Goal: Task Accomplishment & Management: Complete application form

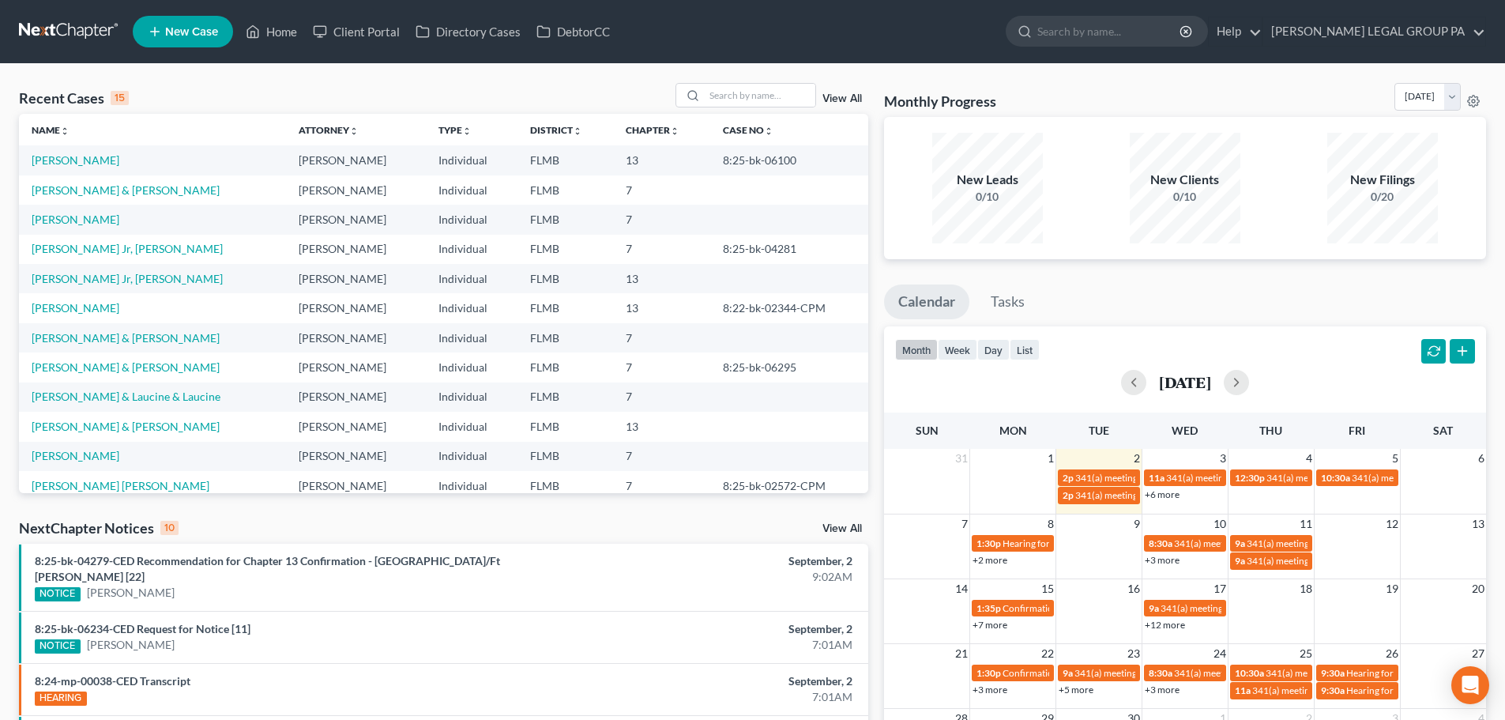
click at [190, 28] on span "New Case" at bounding box center [191, 32] width 53 height 12
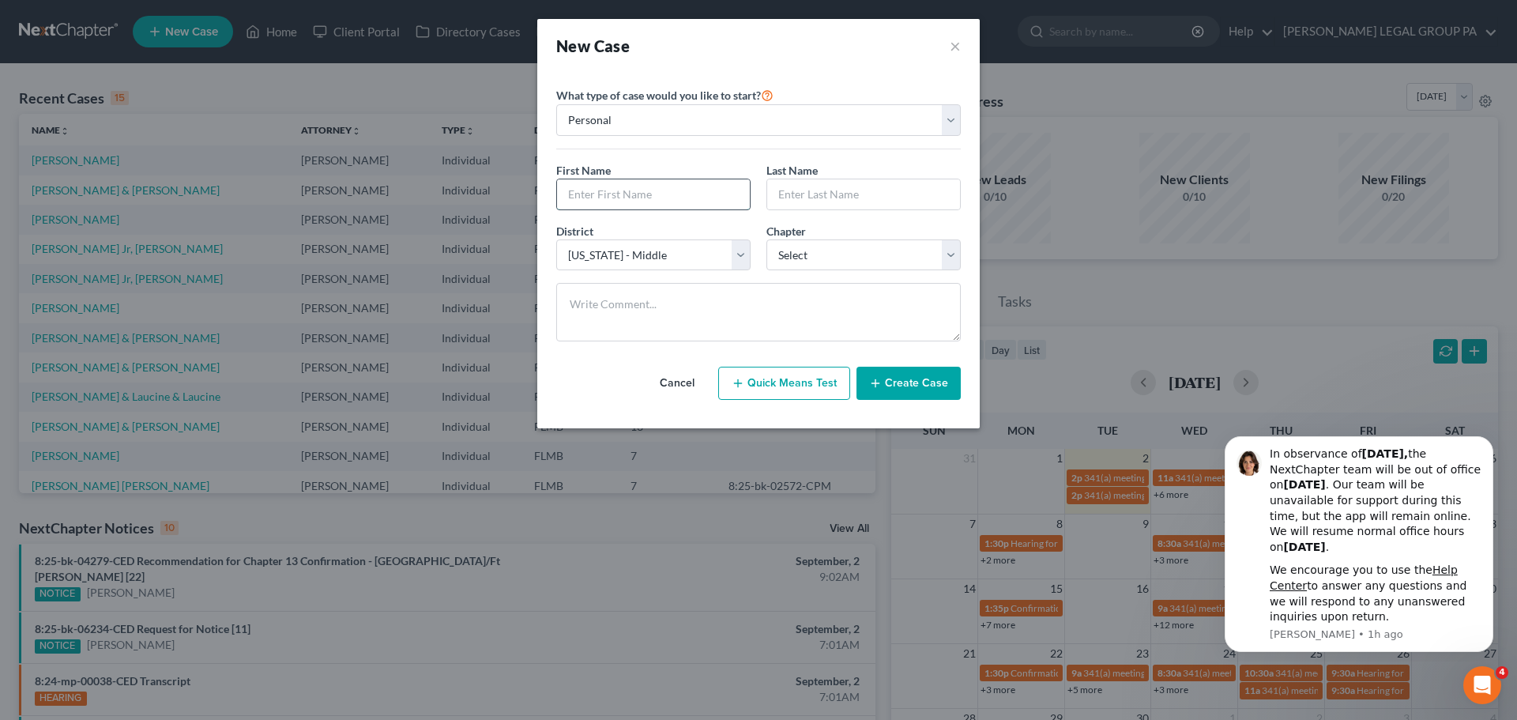
click at [624, 195] on input "text" at bounding box center [653, 194] width 193 height 30
type input "[PERSON_NAME]"
click at [861, 204] on input "text" at bounding box center [863, 194] width 193 height 30
type input "Brood"
click at [821, 274] on div "District * Select [US_STATE] - [GEOGRAPHIC_DATA] [US_STATE] - [GEOGRAPHIC_DATA]…" at bounding box center [758, 253] width 420 height 61
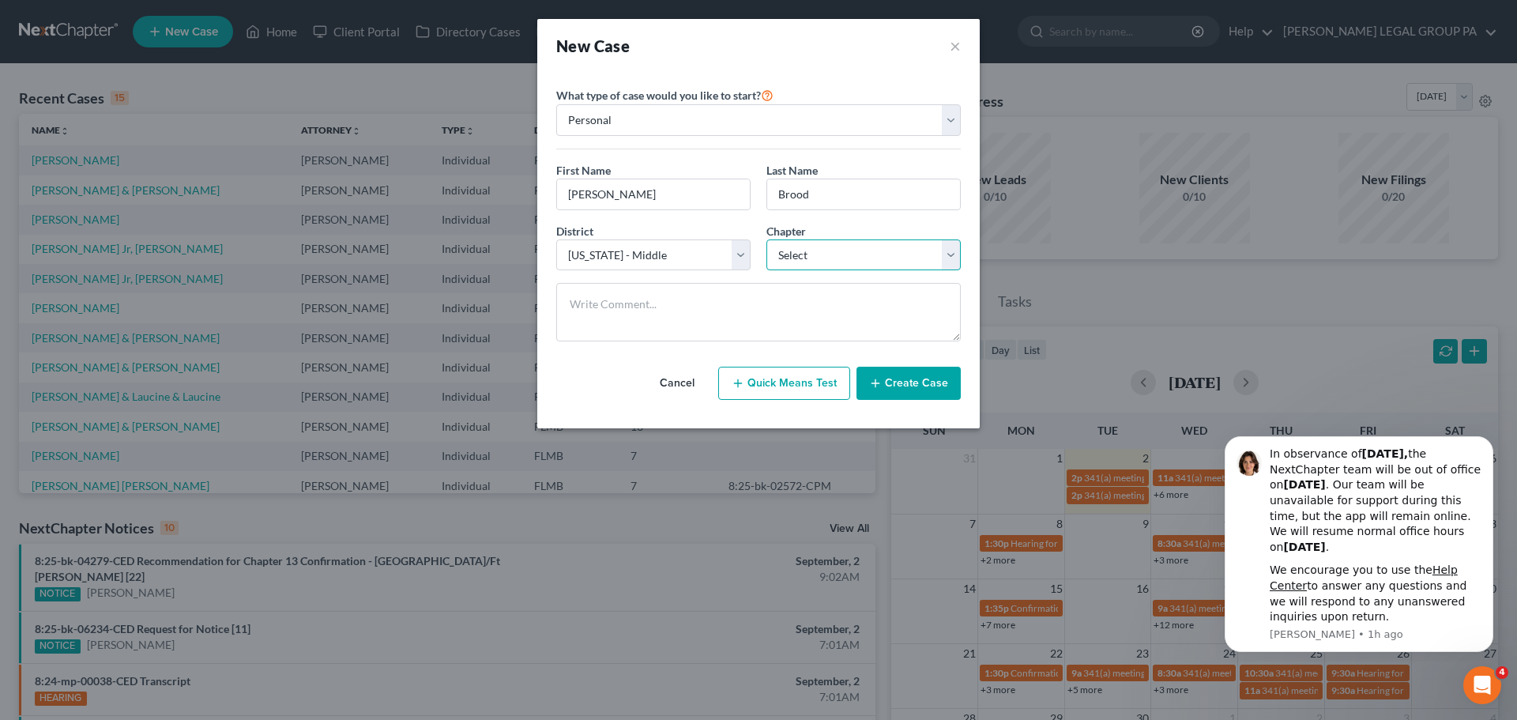
click at [820, 266] on select "Select 7 11 12 13" at bounding box center [864, 255] width 194 height 32
select select "0"
click at [767, 239] on select "Select 7 11 12 13" at bounding box center [864, 255] width 194 height 32
click at [903, 394] on button "Create Case" at bounding box center [909, 383] width 104 height 33
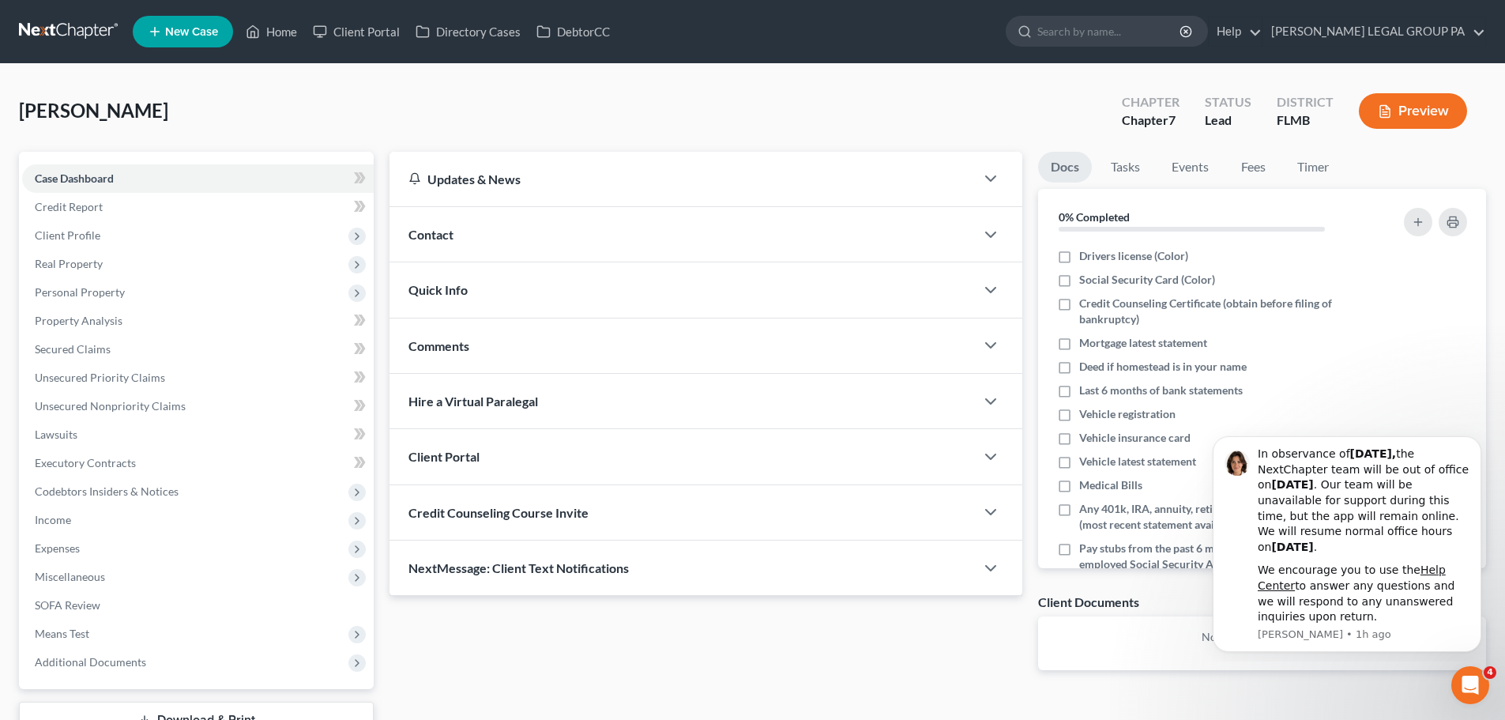
click at [664, 518] on div "Credit Counseling Course Invite" at bounding box center [683, 512] width 586 height 55
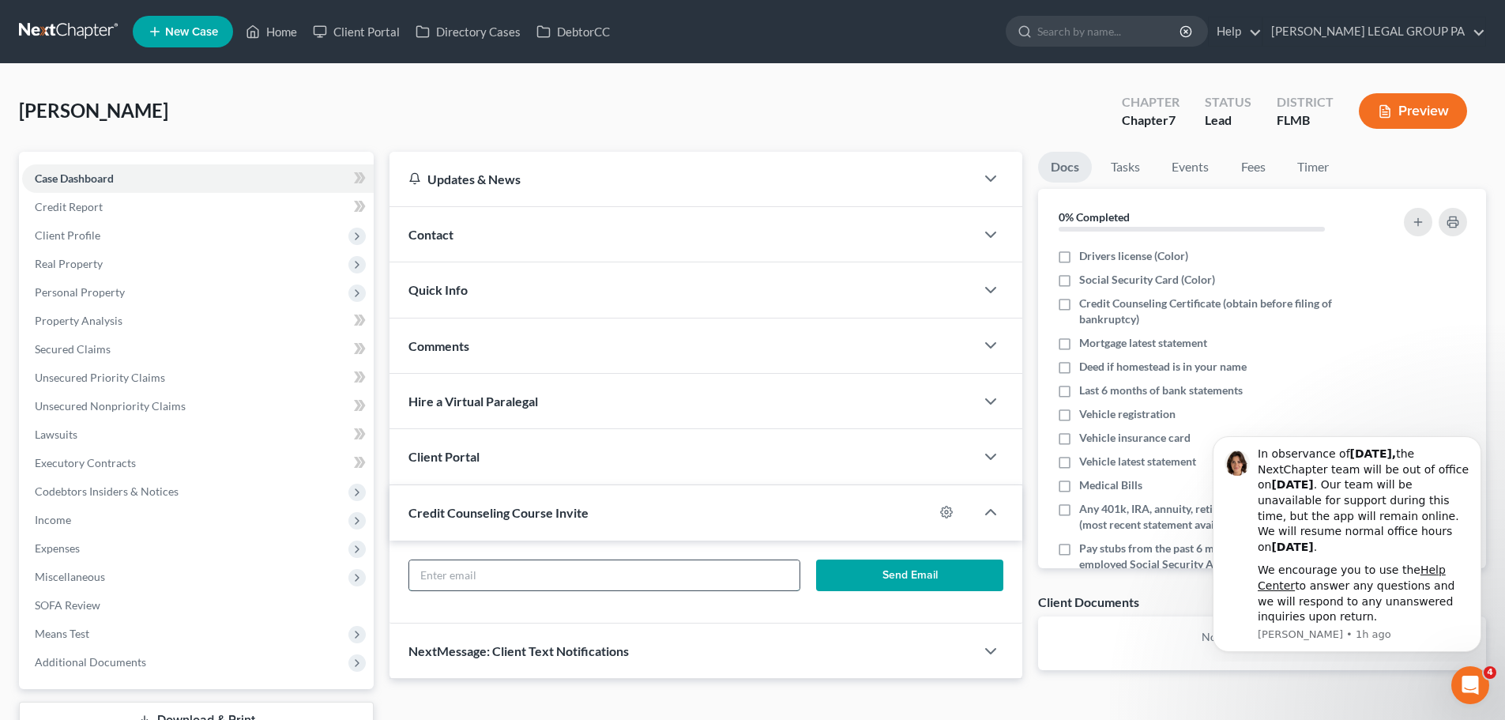
click at [659, 578] on input "text" at bounding box center [604, 575] width 390 height 30
click at [730, 578] on input "text" at bounding box center [604, 575] width 390 height 30
click at [549, 568] on input "text" at bounding box center [604, 575] width 390 height 30
paste input "[EMAIL_ADDRESS][DOMAIN_NAME]"
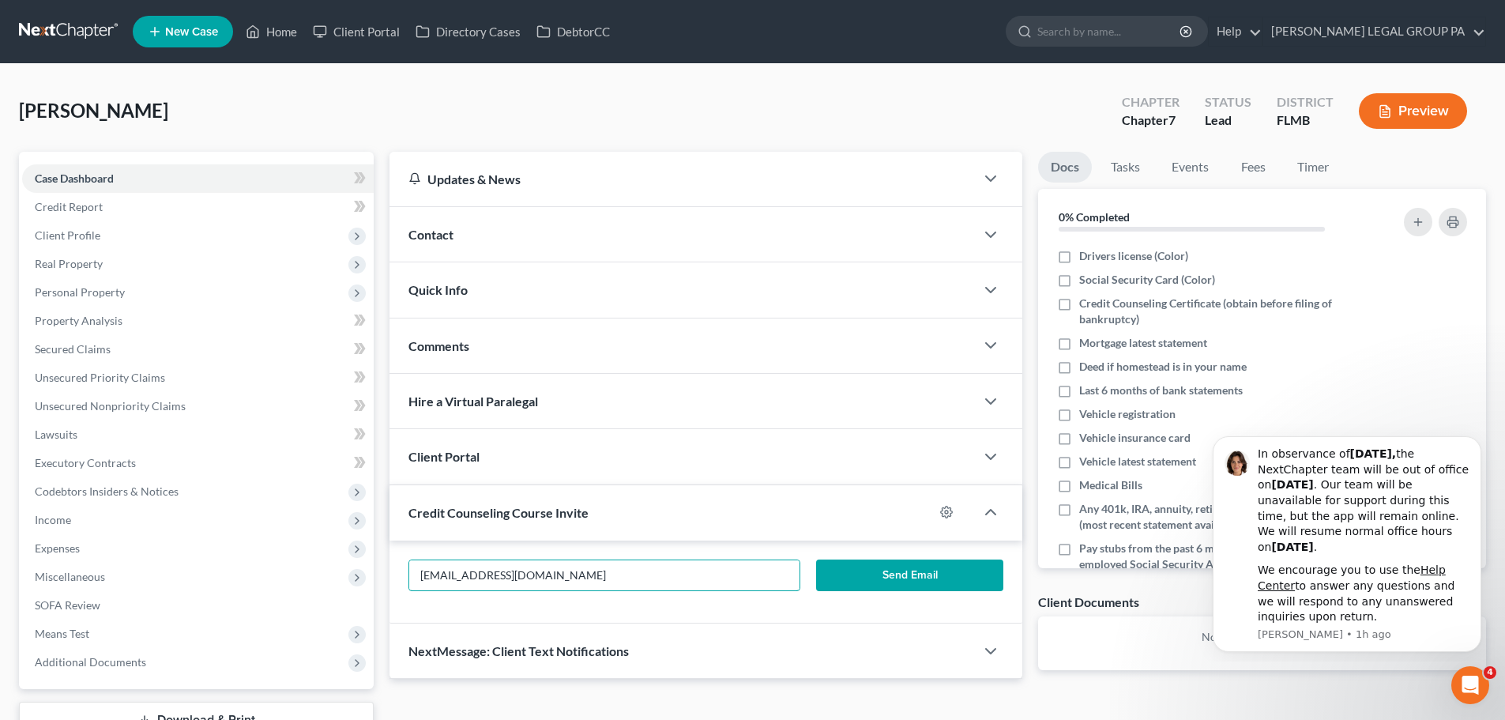
type input "[EMAIL_ADDRESS][DOMAIN_NAME]"
click at [896, 573] on button "Send Email" at bounding box center [910, 576] width 188 height 32
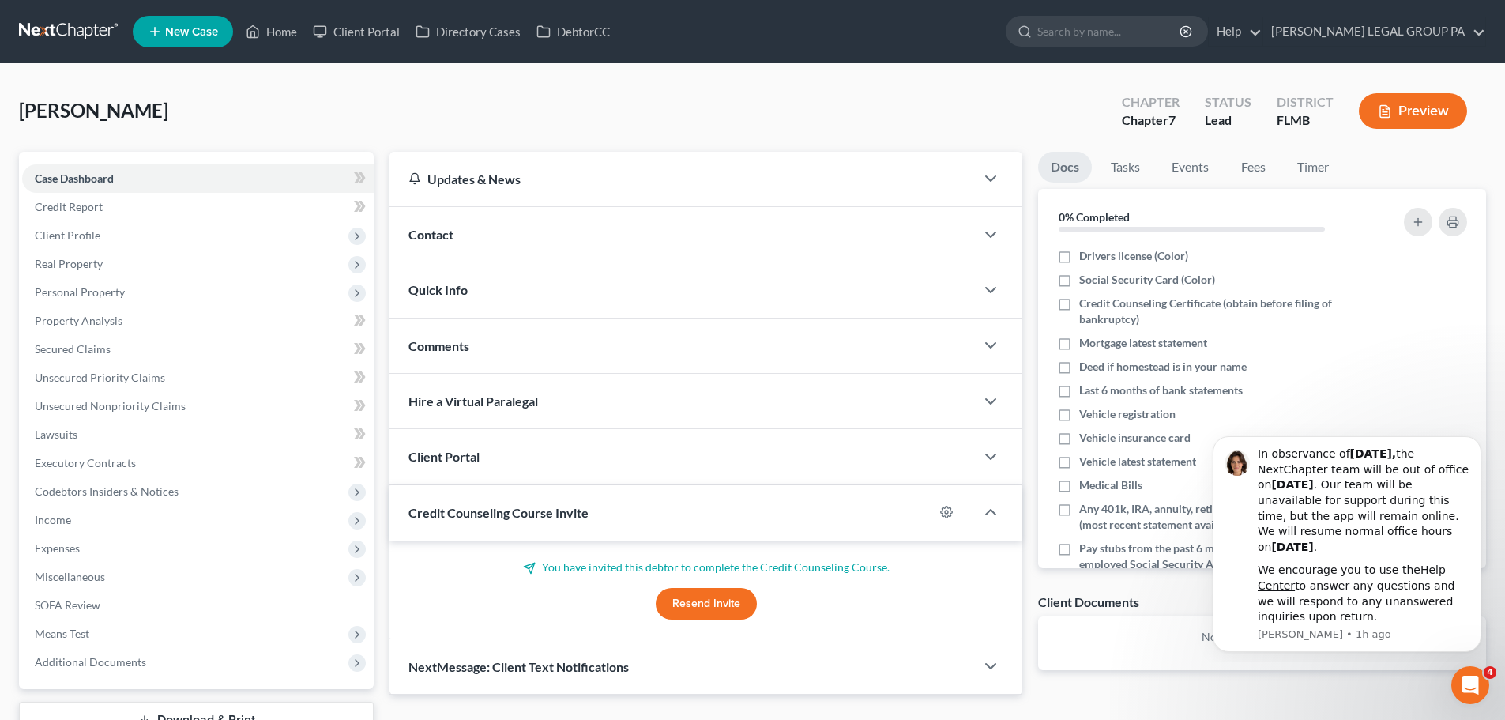
click at [501, 130] on div "Brood, [PERSON_NAME] Upgraded Chapter Chapter 7 Status Lead District [GEOGRAPHI…" at bounding box center [753, 117] width 1468 height 69
click at [429, 107] on div "Brood, [PERSON_NAME] Upgraded Chapter Chapter 7 Status Lead District [GEOGRAPHI…" at bounding box center [753, 117] width 1468 height 69
click at [354, 122] on div "Brood, [PERSON_NAME] Upgraded Chapter Chapter 7 Status Lead District [GEOGRAPHI…" at bounding box center [753, 117] width 1468 height 69
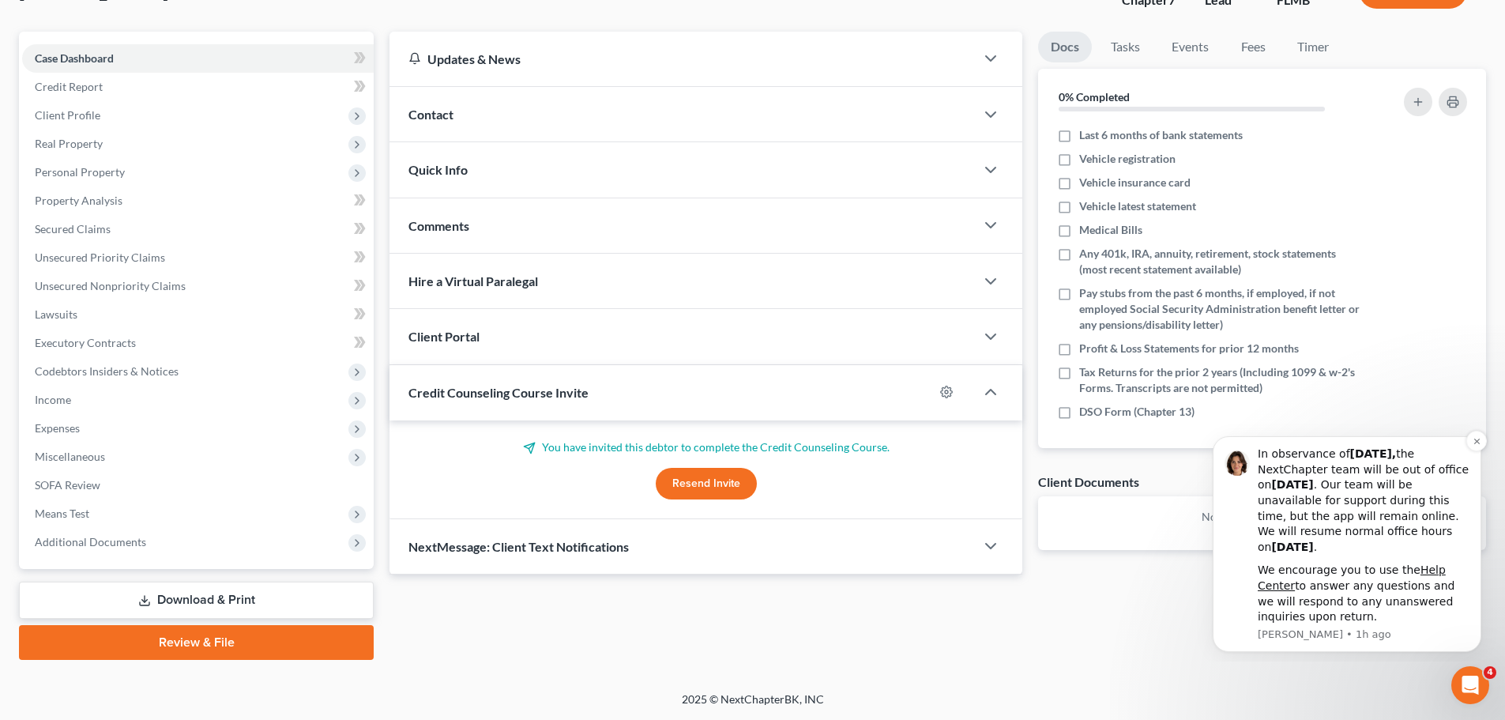
scroll to position [136, 0]
click at [1419, 711] on footer "2025 © NextChapterBK, INC" at bounding box center [752, 705] width 1505 height 28
click at [1465, 677] on icon "Open Intercom Messenger" at bounding box center [1469, 683] width 26 height 26
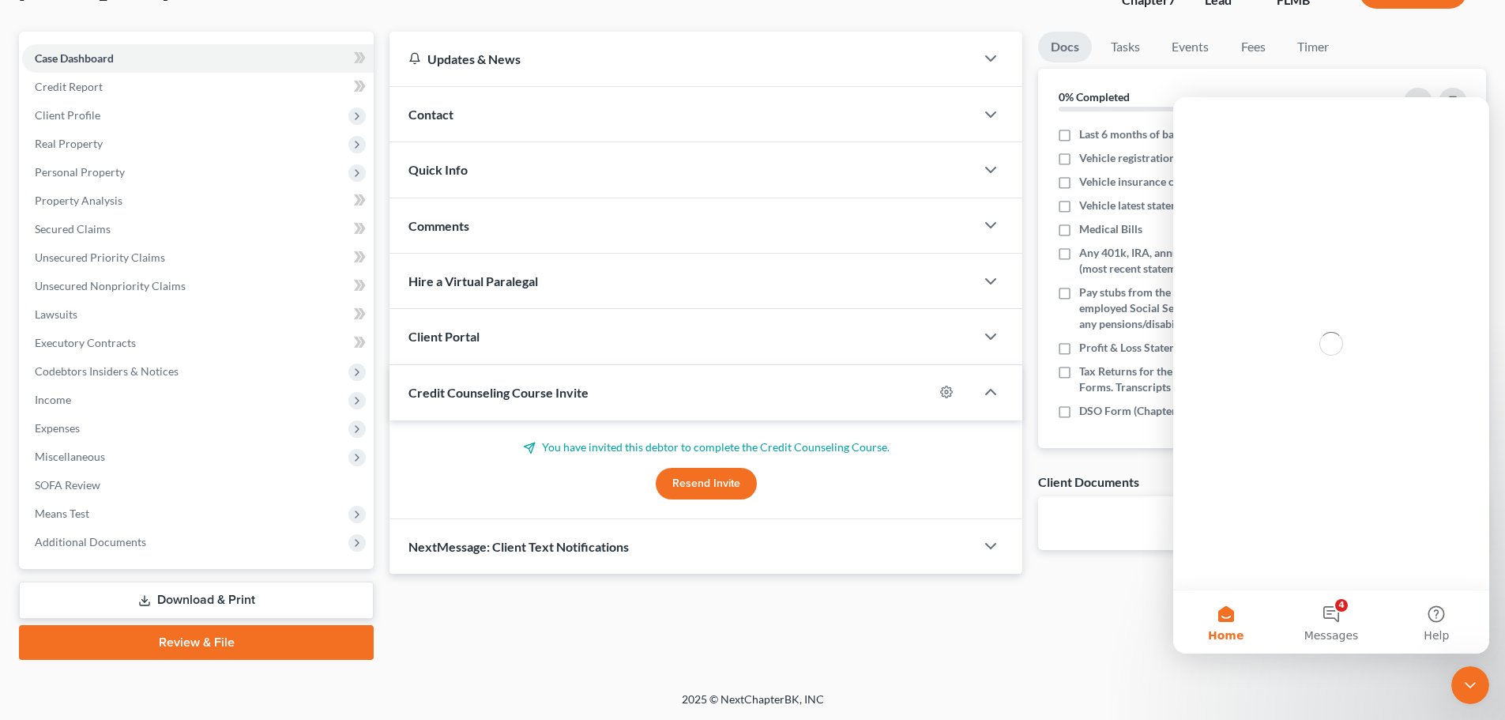
scroll to position [0, 0]
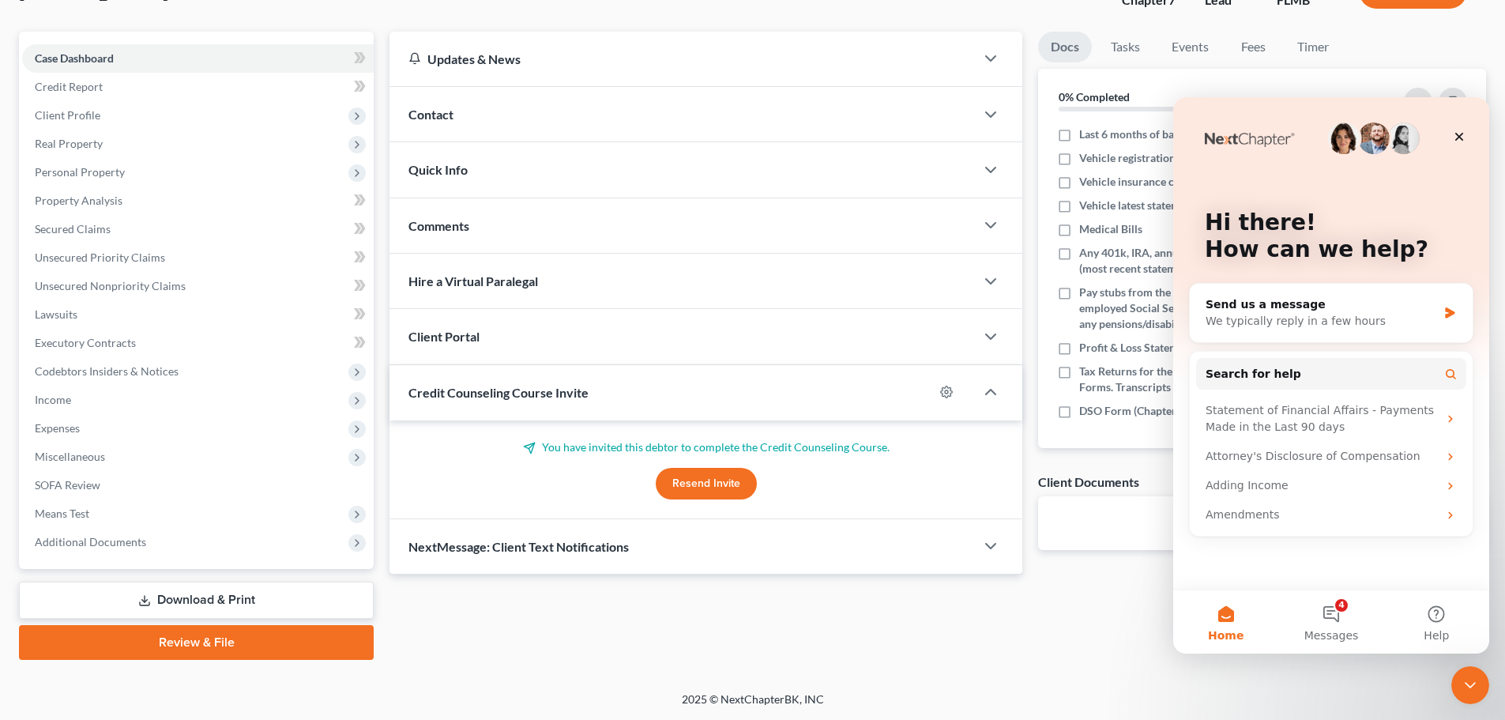
click at [1149, 602] on div "Updates & News × District Notes Take a look at NextChapter's District Notes to …" at bounding box center [938, 346] width 1113 height 628
click at [1457, 132] on icon "Close" at bounding box center [1459, 136] width 13 height 13
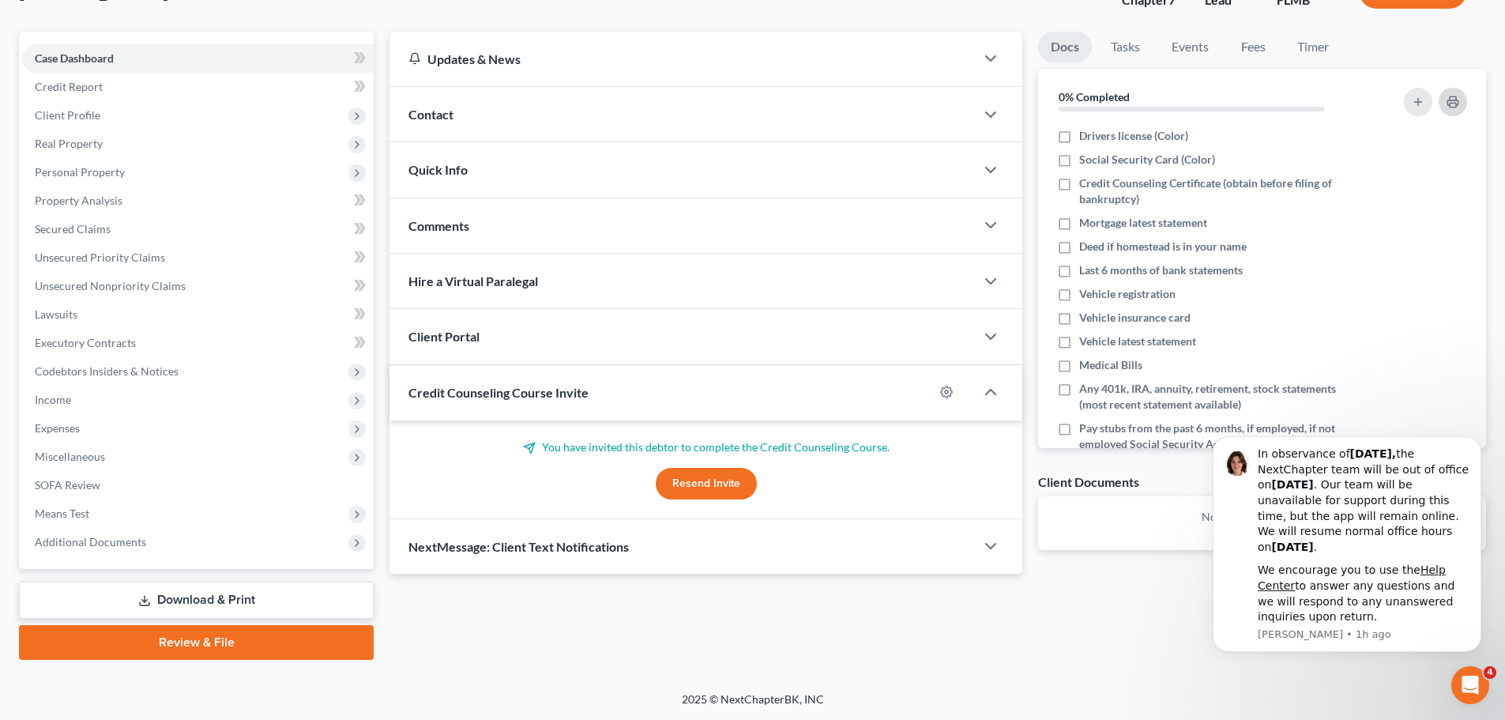
click at [1441, 100] on button "button" at bounding box center [1453, 102] width 28 height 28
